Goal: Complete application form

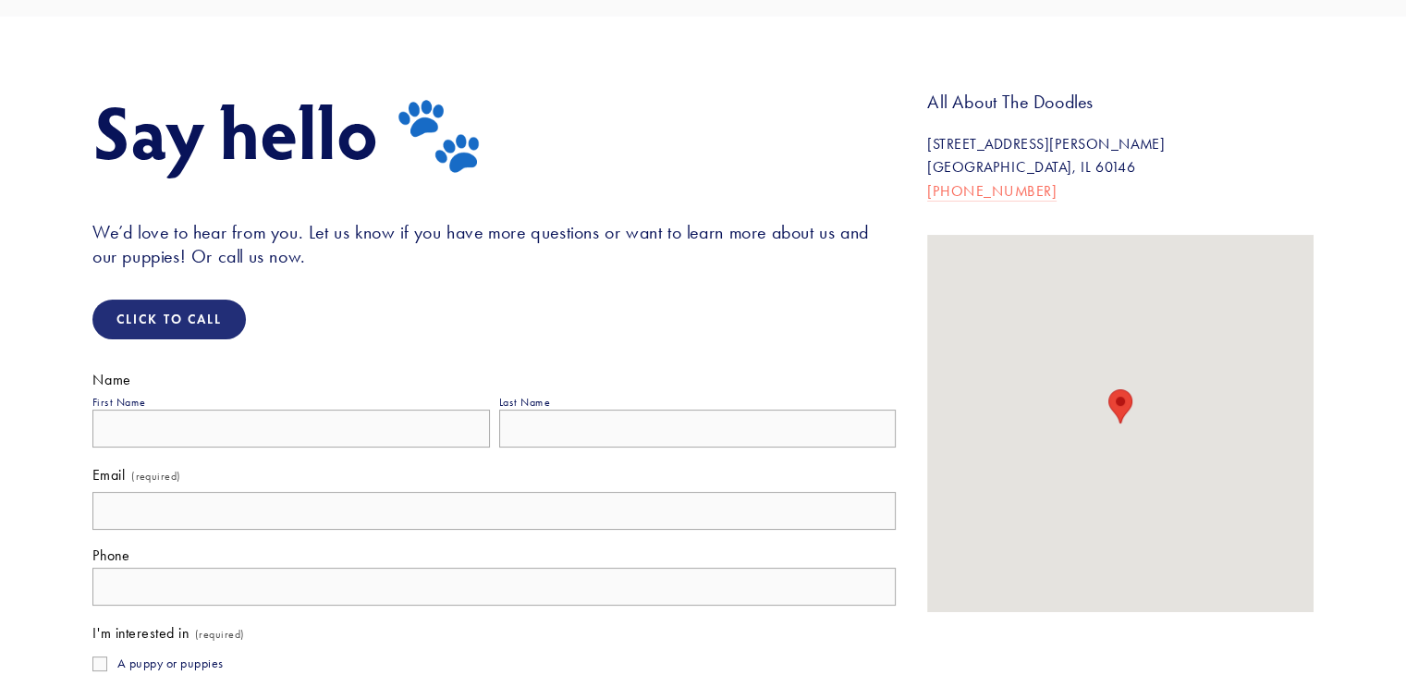
scroll to position [277, 0]
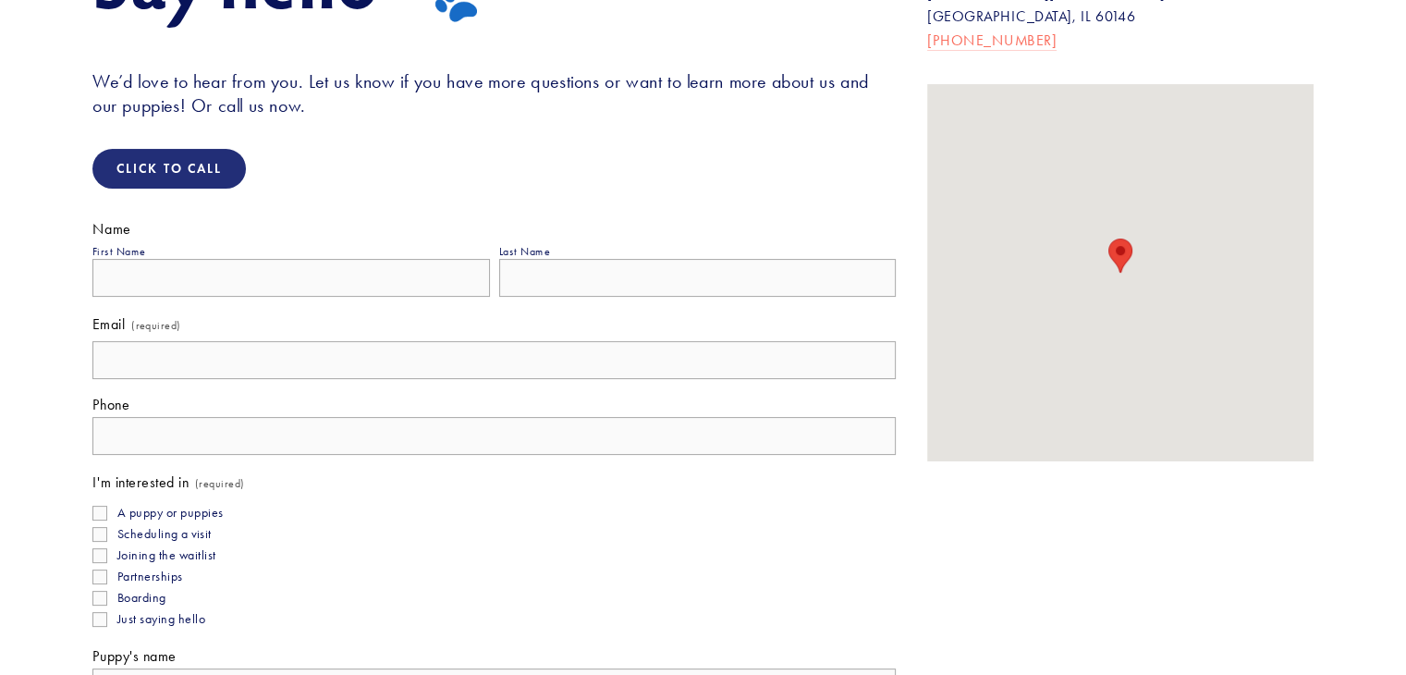
click at [197, 275] on input "First Name" at bounding box center [291, 278] width 398 height 38
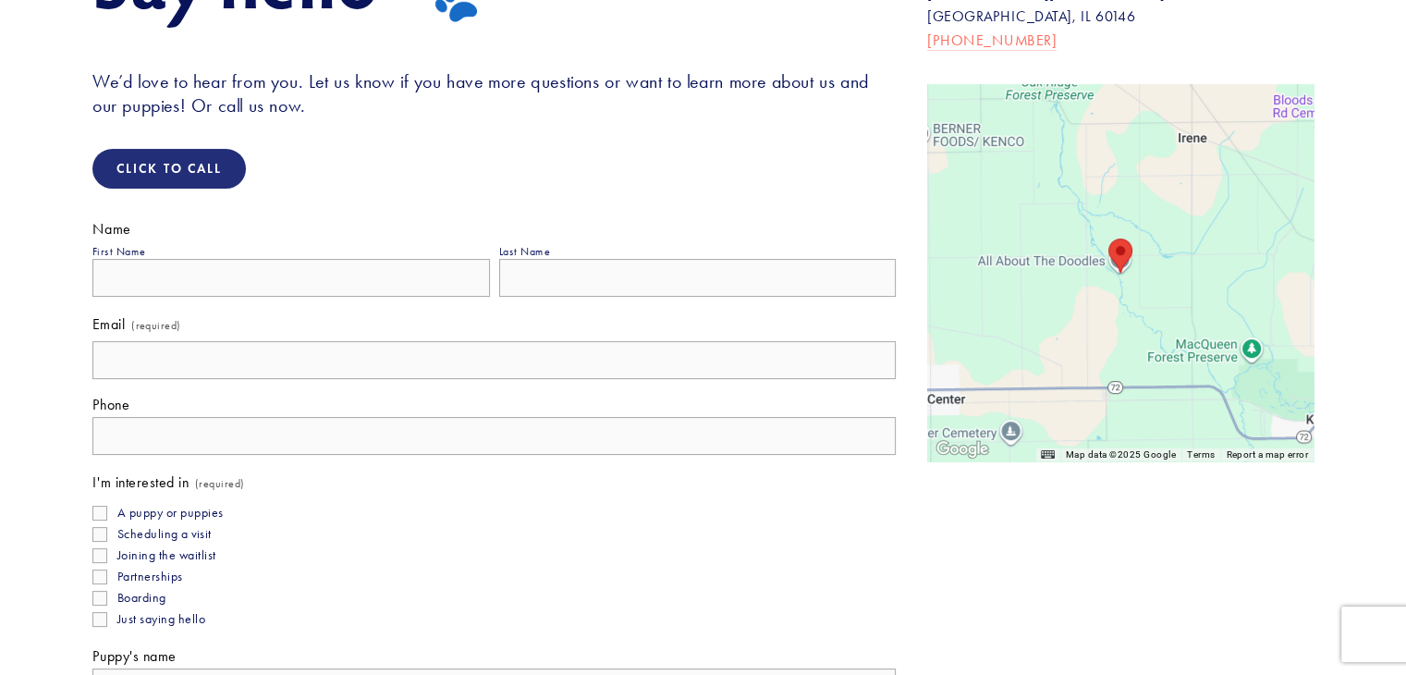
type input "Alan"
type input "Moore"
type input "alan.moore@guest-post-service.com"
type input "(074) 264-49886"
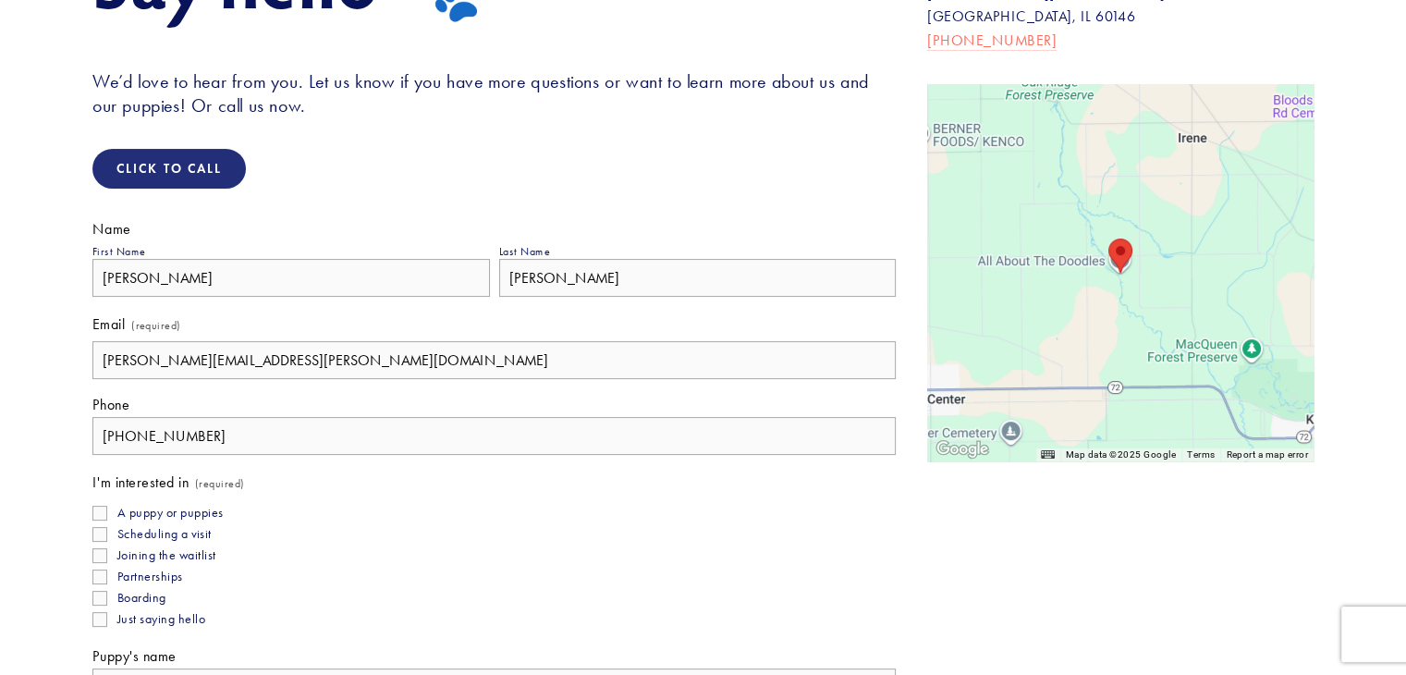
click at [311, 494] on fieldset "I'm interested in (required) A puppy or puppies Scheduling a visit Joining the …" at bounding box center [494, 551] width 804 height 159
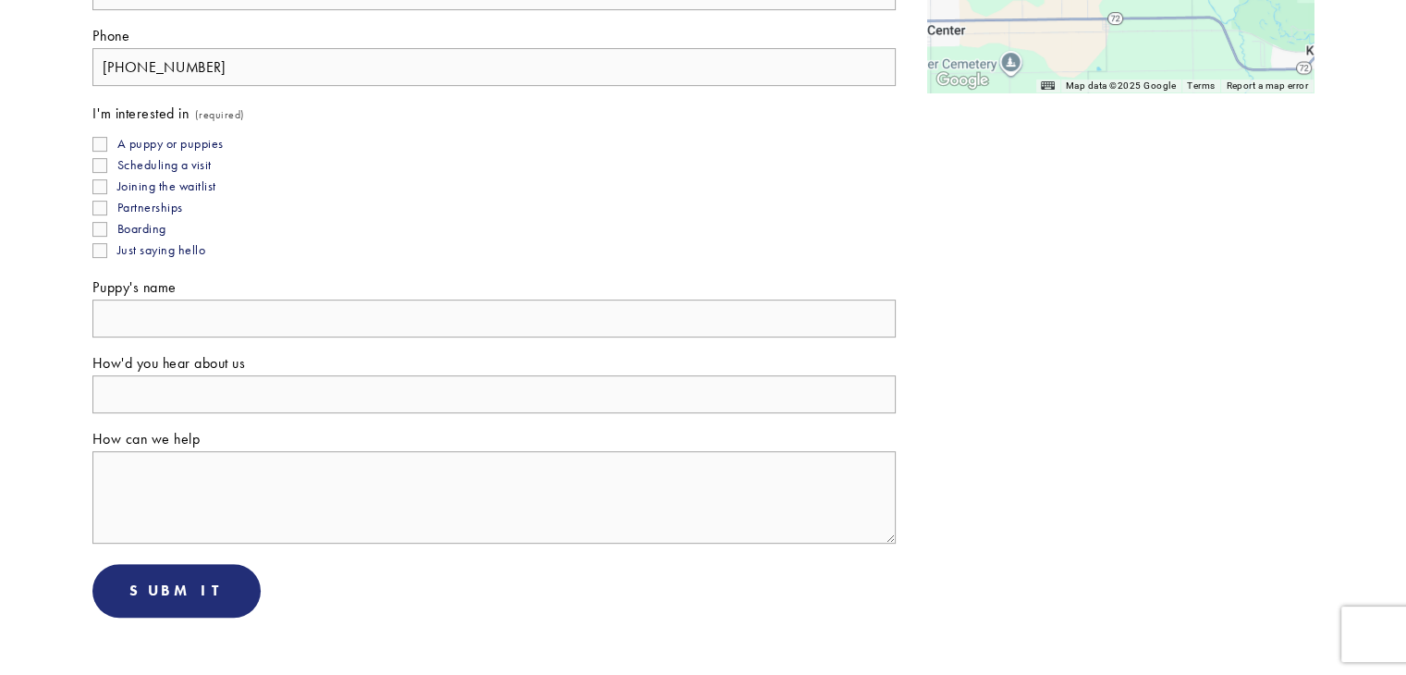
scroll to position [647, 0]
click at [85, 173] on div "Name First Name Alan Last Name Moore Email (required) alan.moore@guest-post-ser…" at bounding box center [494, 233] width 835 height 798
click at [100, 201] on input "Partnerships" at bounding box center [99, 207] width 15 height 15
checkbox input "true"
click at [145, 309] on input "Puppy's name" at bounding box center [494, 318] width 804 height 38
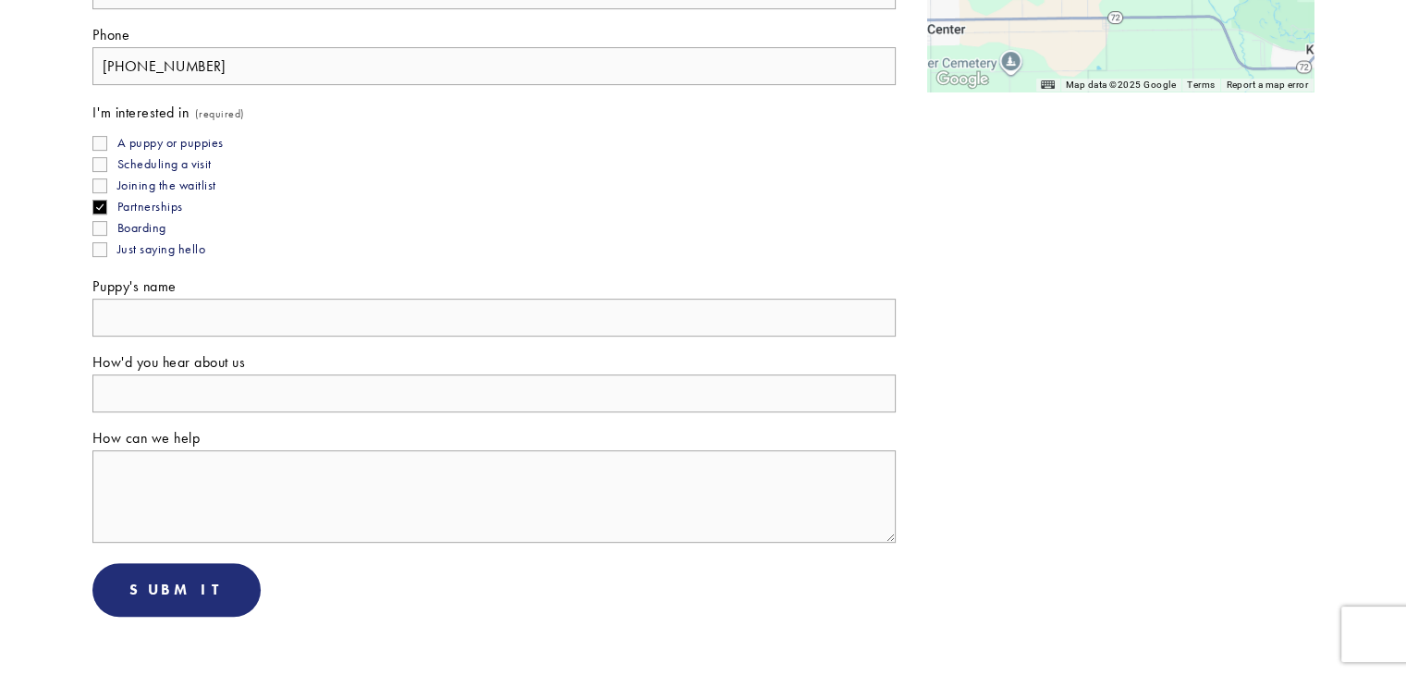
click at [182, 318] on input "Puppy's name" at bounding box center [494, 318] width 804 height 38
type input "O"
type input "other"
click at [202, 481] on textarea "How can we help" at bounding box center [494, 496] width 804 height 92
paste textarea ""Hello, I just checked this article: https://writeupcafe.com/what-are-the-signs…"
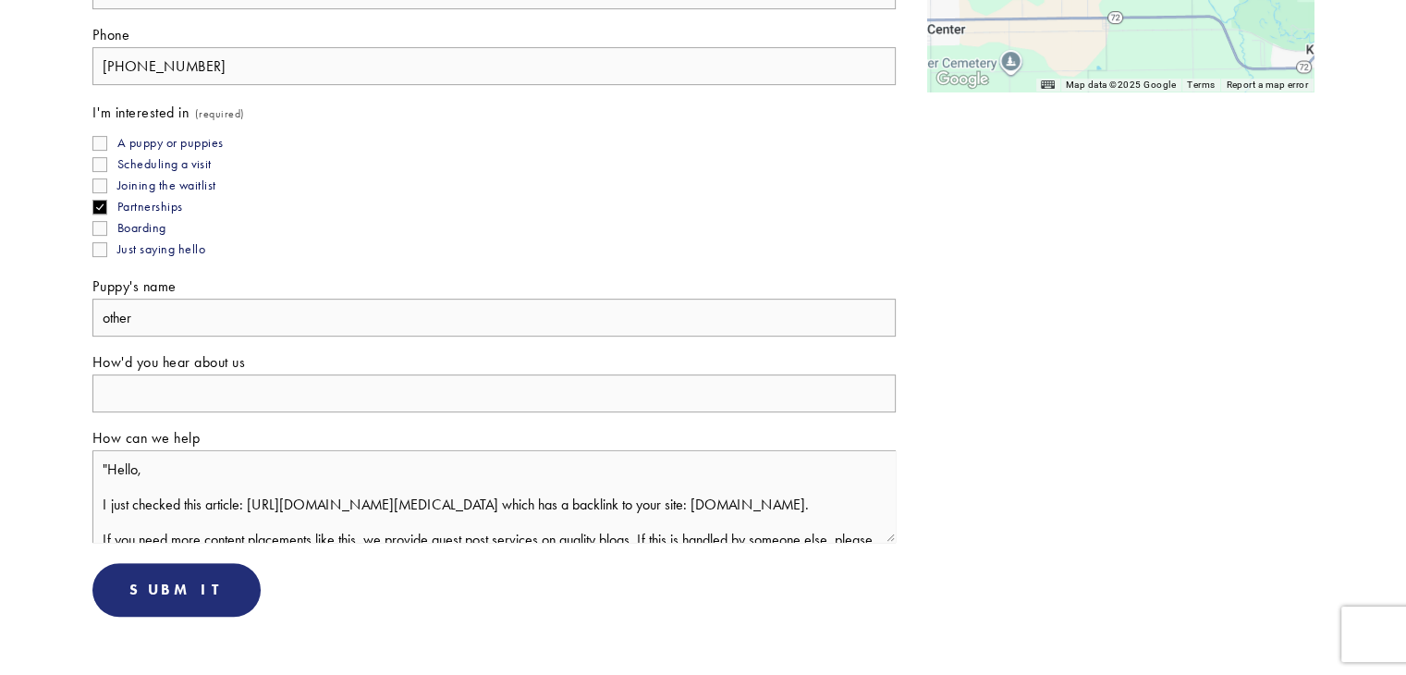
scroll to position [220, 0]
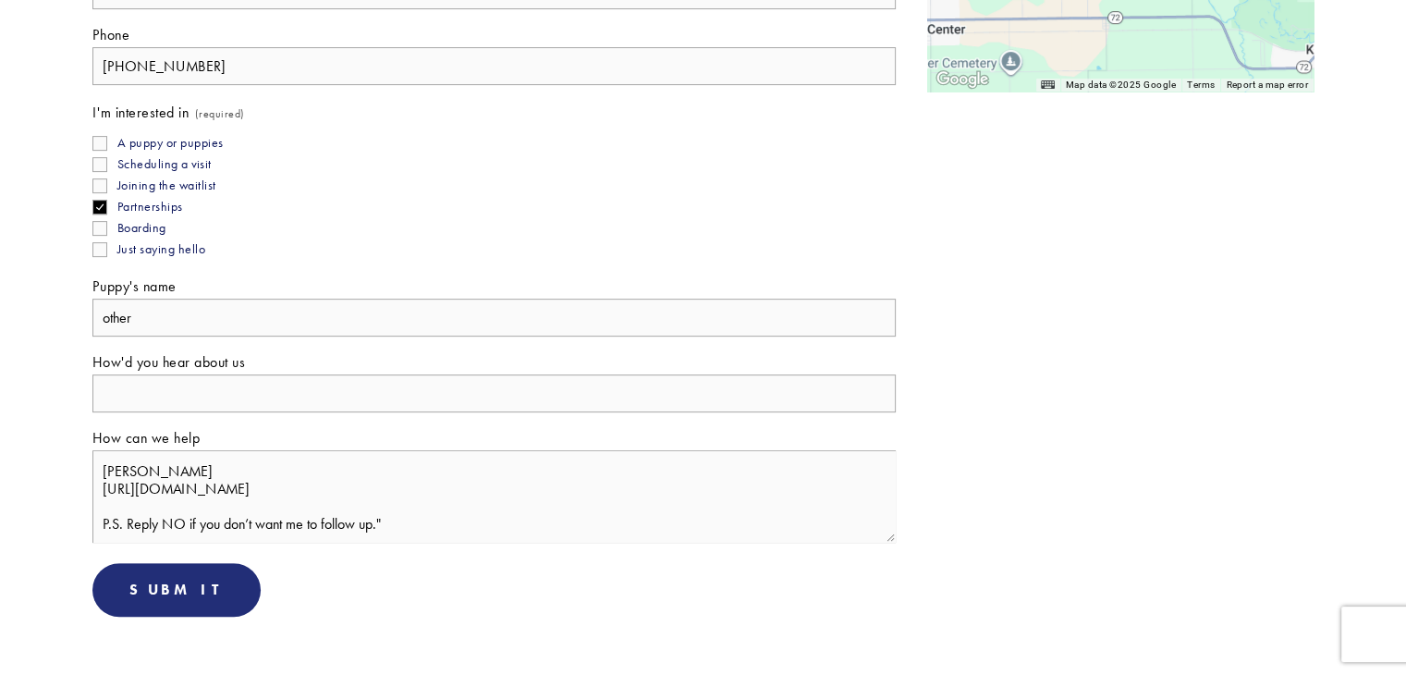
type textarea ""Hello, I just checked this article: https://writeupcafe.com/what-are-the-signs…"
click at [181, 398] on input "How'd you hear about us" at bounding box center [494, 393] width 804 height 38
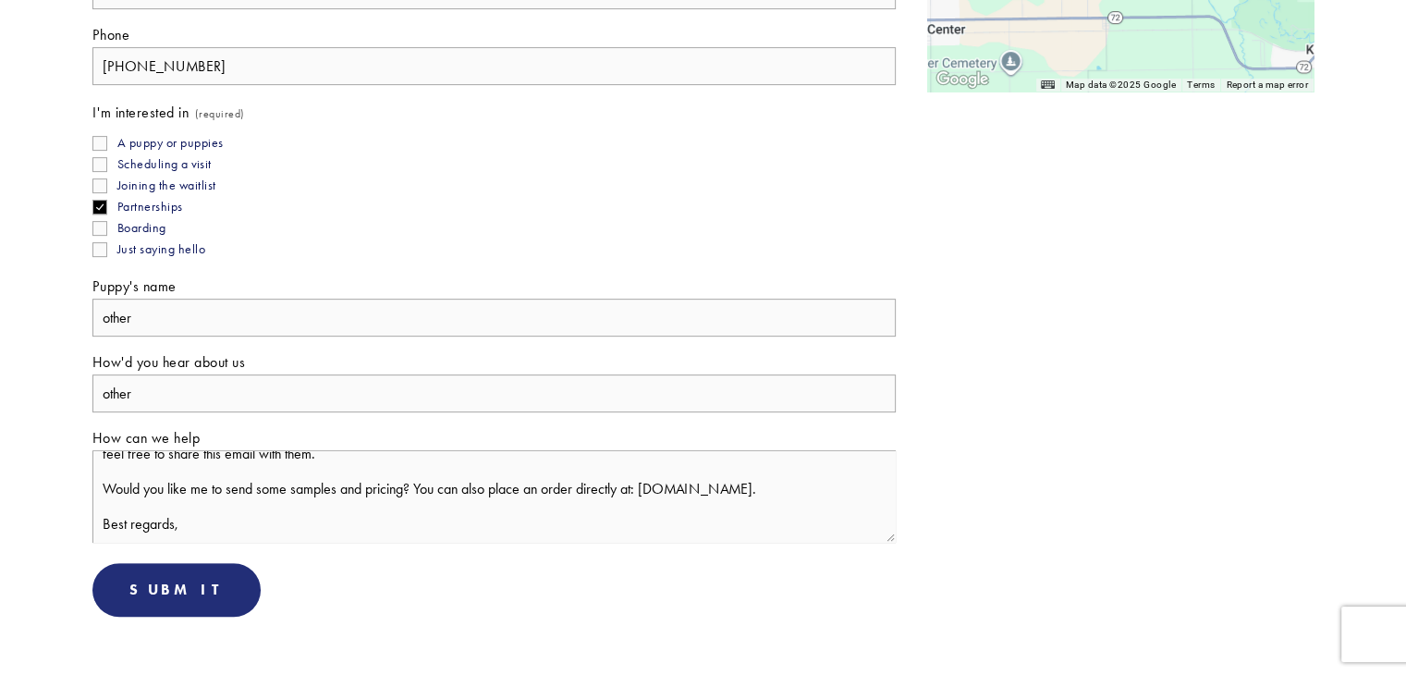
scroll to position [0, 0]
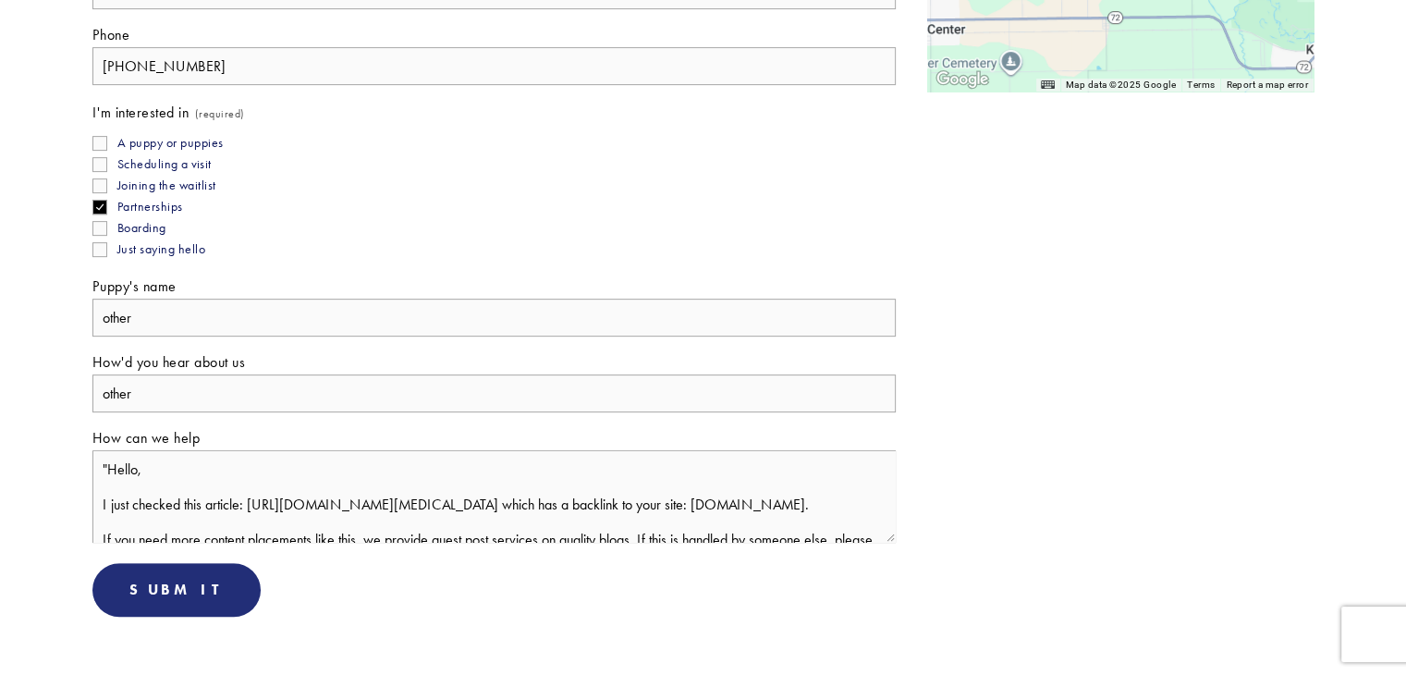
type input "other"
click at [113, 463] on textarea ""Hello, I just checked this article: https://writeupcafe.com/what-are-the-signs…" at bounding box center [494, 496] width 804 height 92
type textarea "Hello, I just checked this article: https://writeupcafe.com/what-are-the-signs-…"
click at [183, 581] on span "Submit" at bounding box center [176, 590] width 94 height 18
